Goal: Navigation & Orientation: Find specific page/section

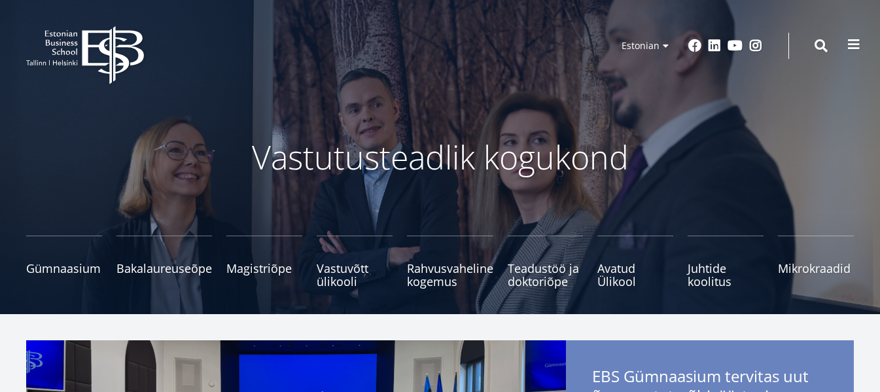
click at [855, 39] on span at bounding box center [853, 44] width 13 height 13
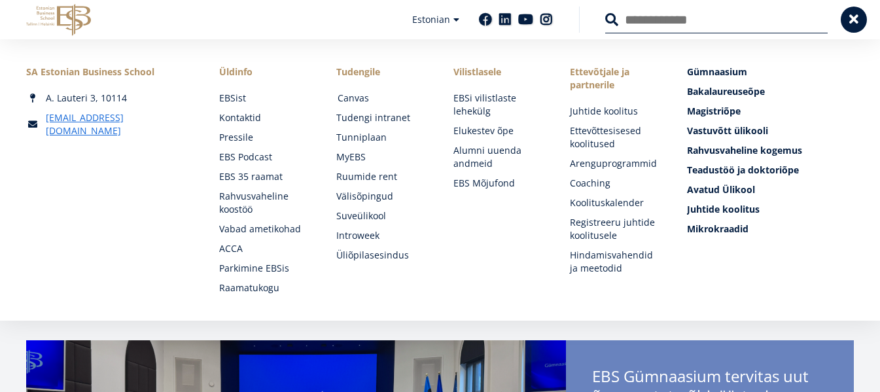
click at [349, 94] on link "Canvas" at bounding box center [383, 98] width 91 height 13
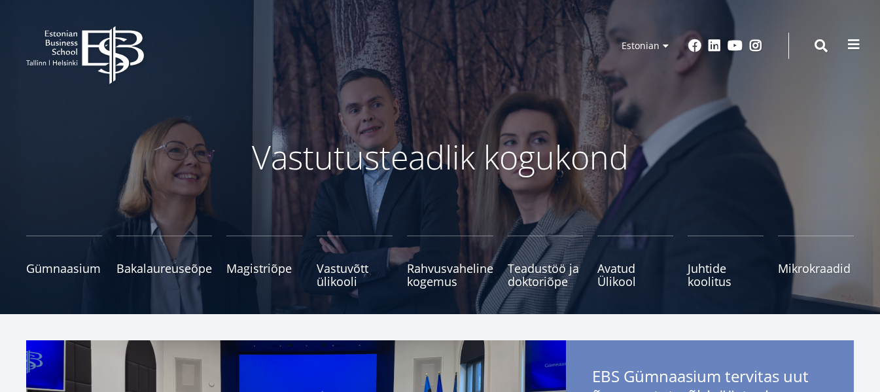
click at [855, 40] on span at bounding box center [853, 44] width 13 height 13
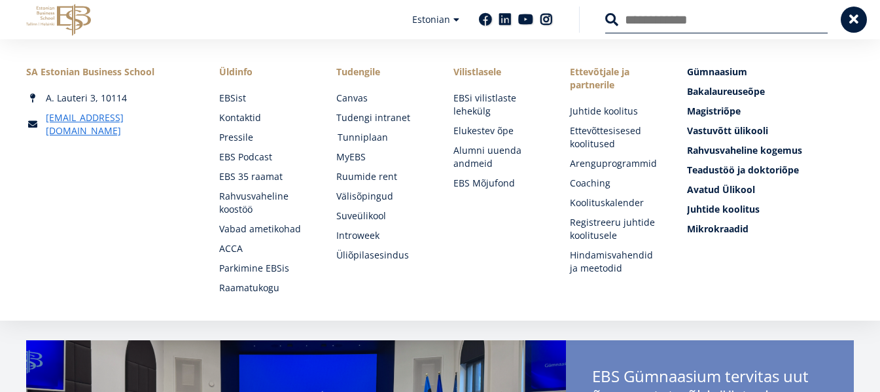
click at [363, 133] on link "Tunniplaan" at bounding box center [383, 137] width 91 height 13
